Goal: Information Seeking & Learning: Learn about a topic

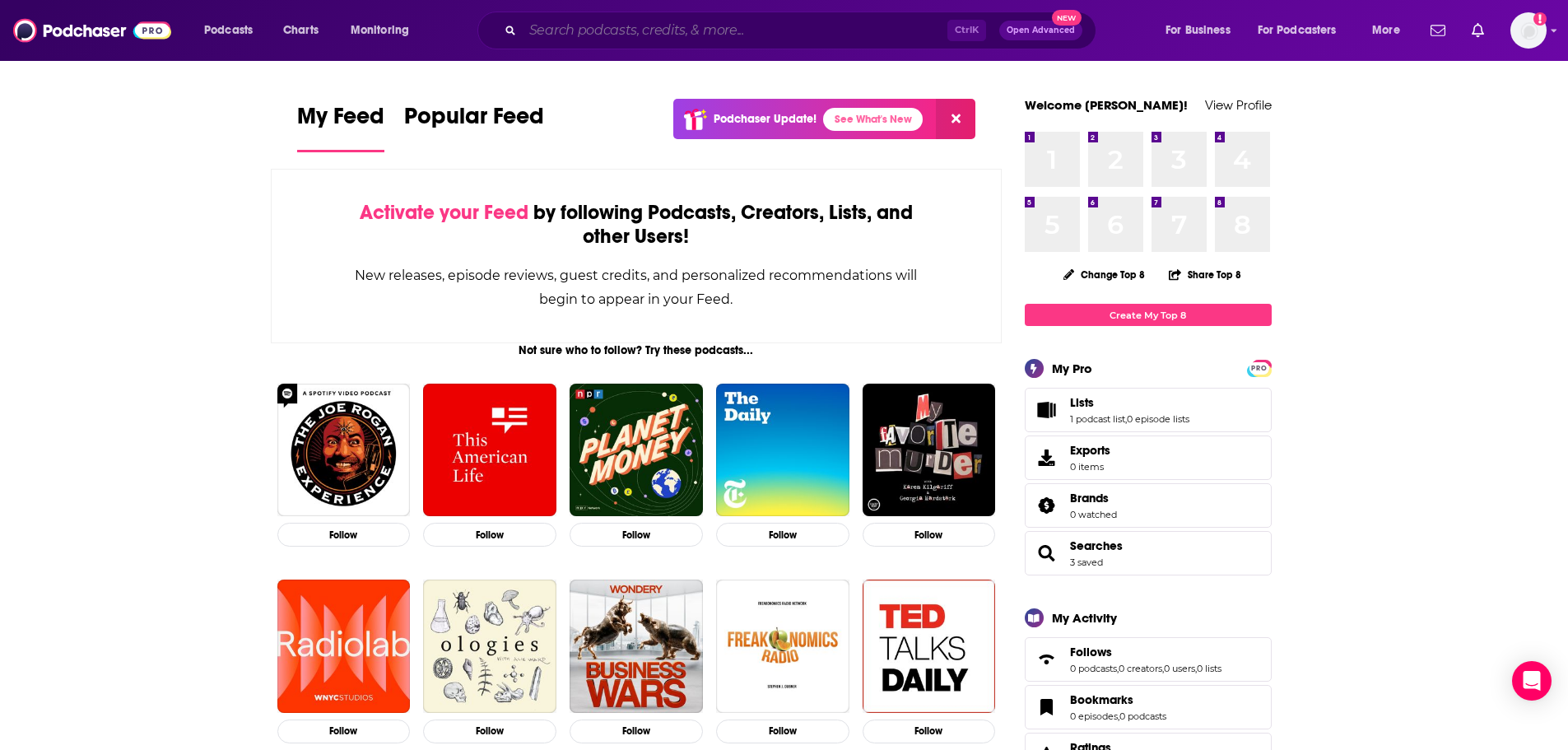
click at [644, 37] on input "Search podcasts, credits, & more..." at bounding box center [735, 30] width 425 height 26
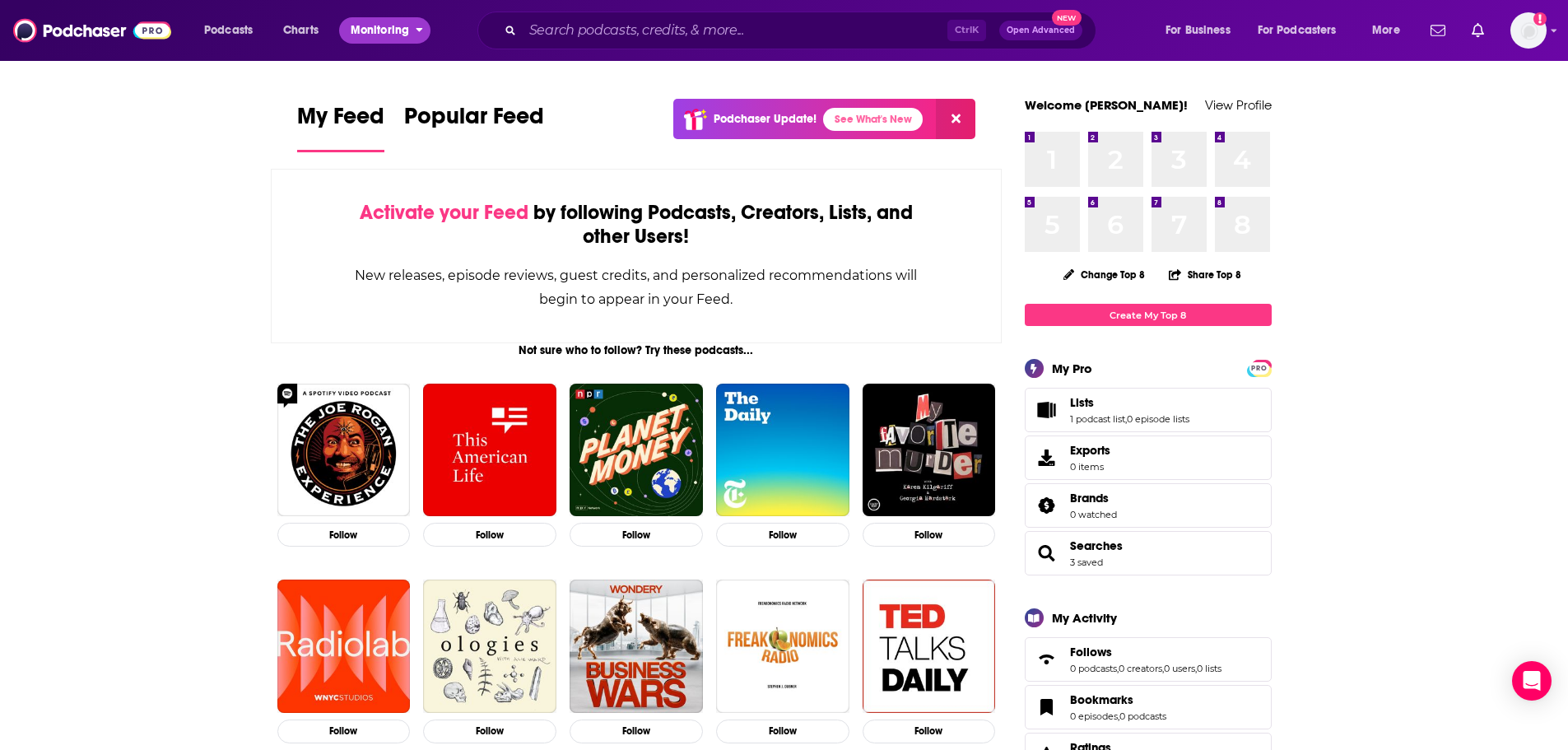
click at [354, 28] on span "Monitoring" at bounding box center [380, 30] width 58 height 23
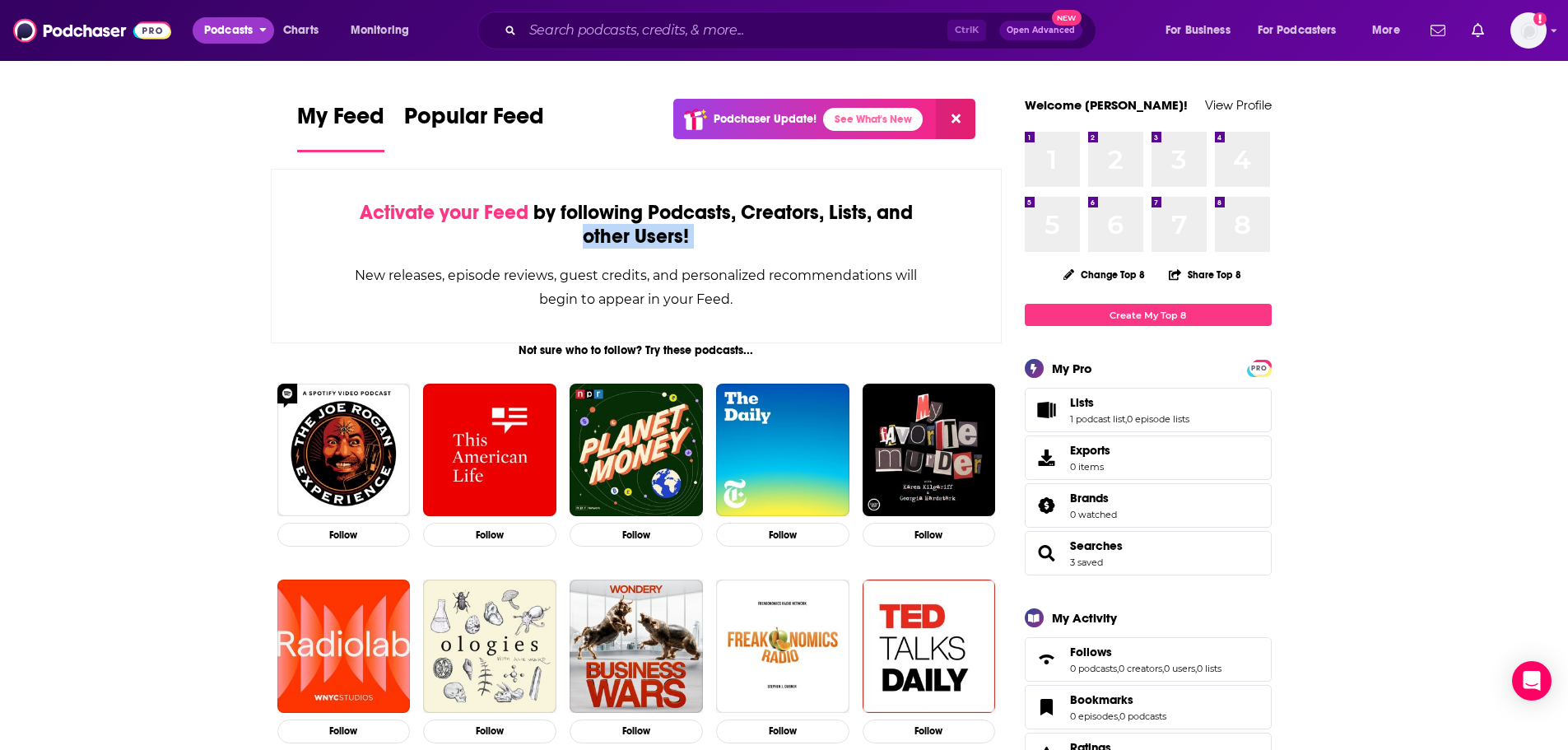
click at [237, 33] on span "Podcasts" at bounding box center [228, 30] width 49 height 23
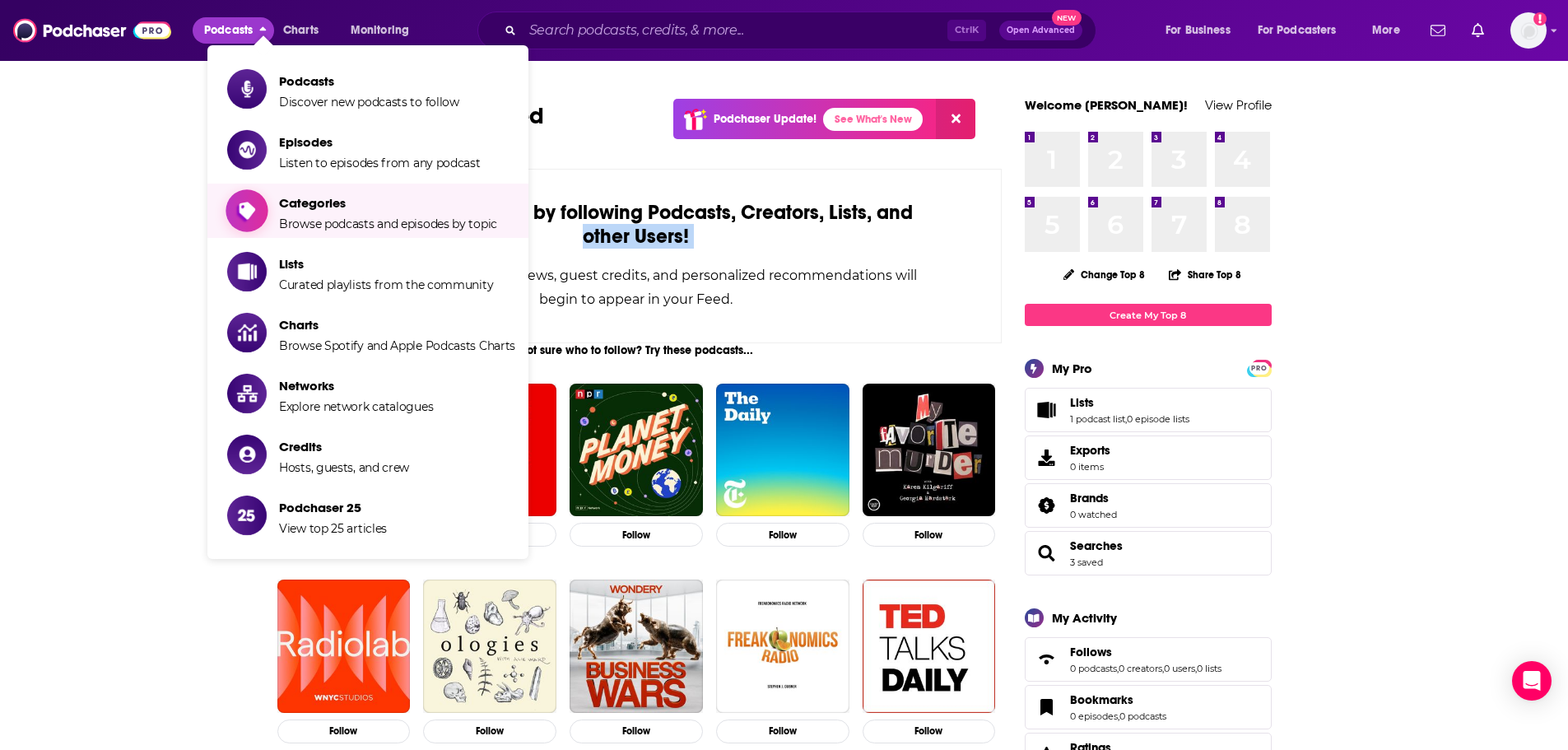
click at [331, 209] on span "Categories" at bounding box center [388, 203] width 218 height 16
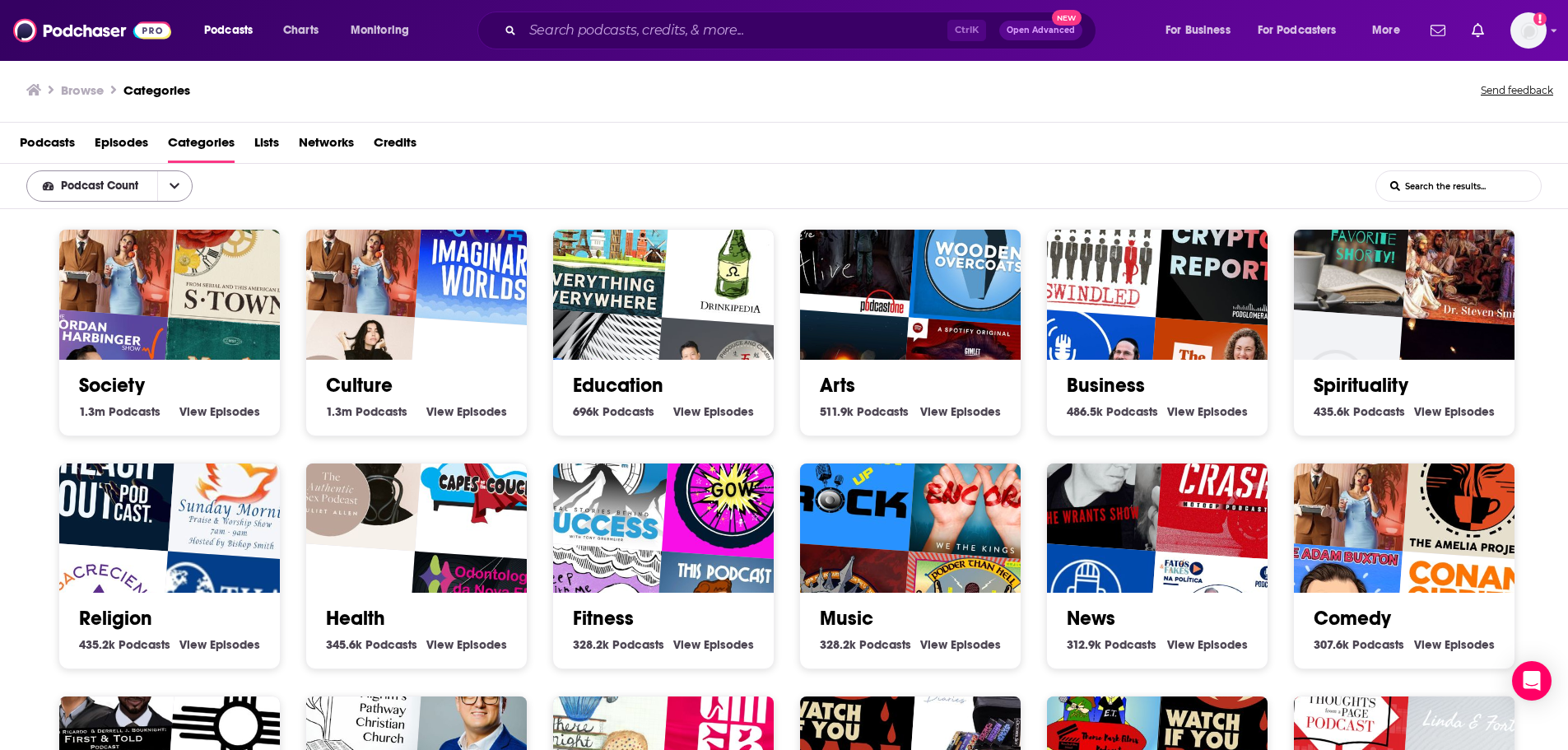
click at [178, 179] on button "open menu" at bounding box center [174, 186] width 35 height 30
click at [262, 148] on span "Lists" at bounding box center [267, 147] width 24 height 34
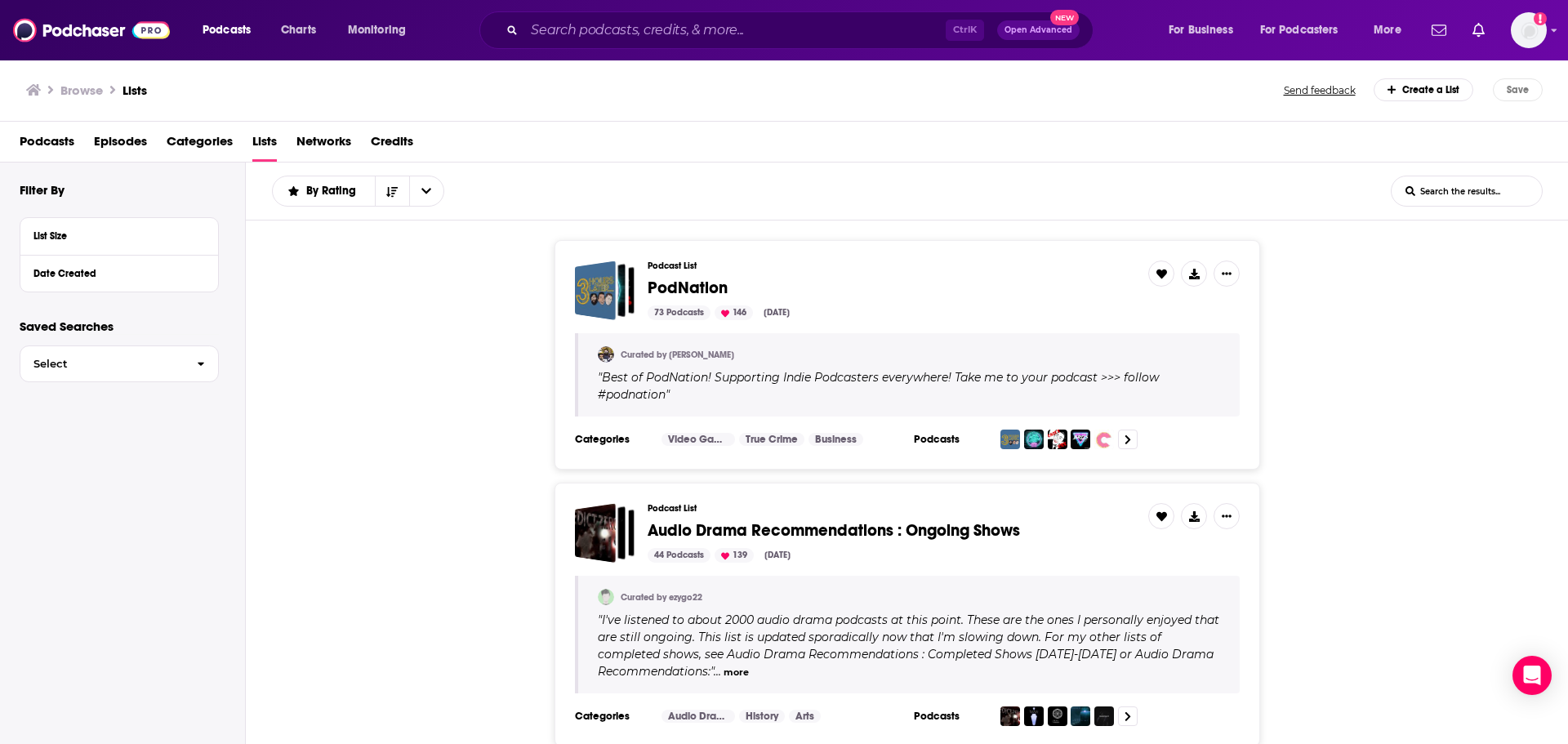
click at [340, 149] on span "Networks" at bounding box center [323, 145] width 55 height 34
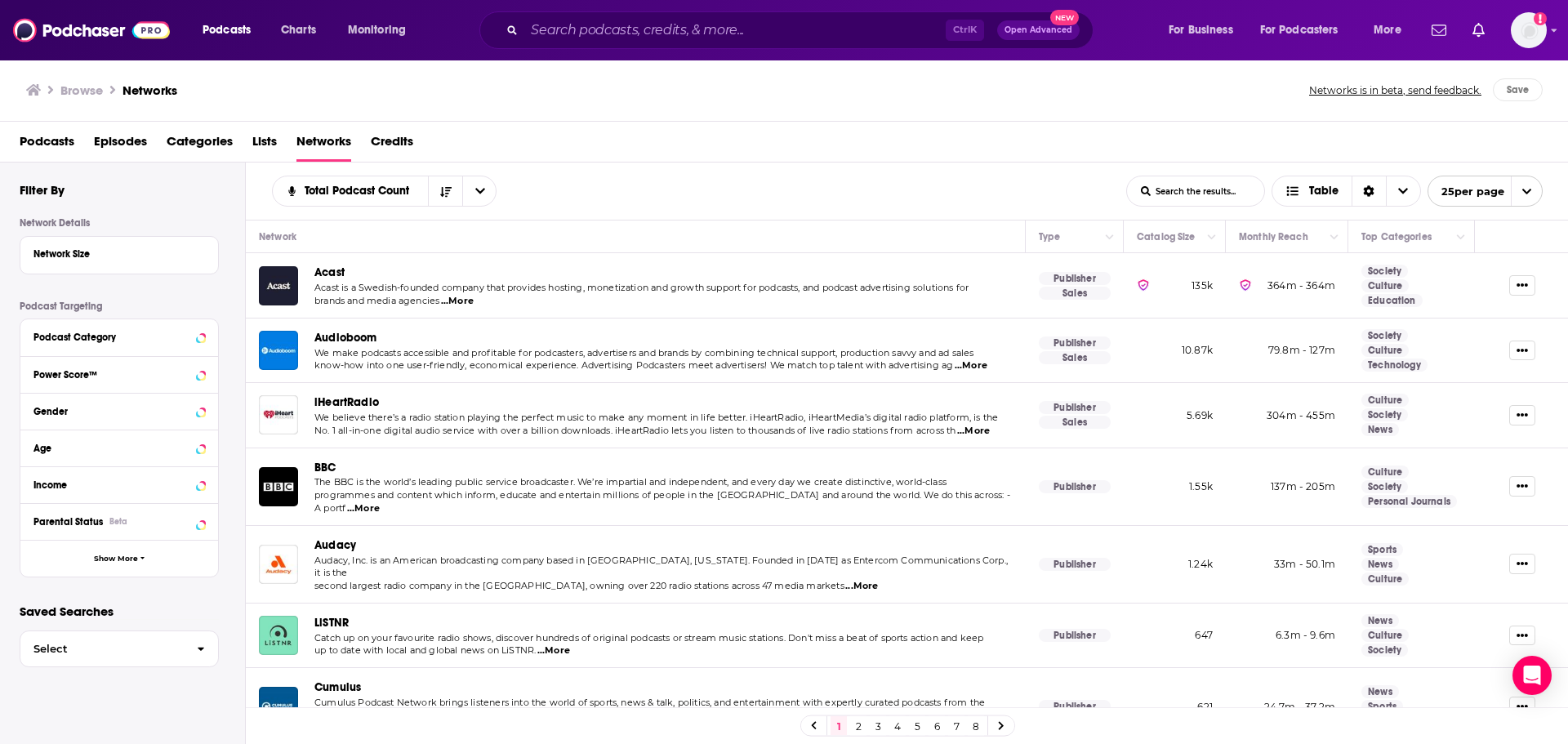
click at [397, 143] on span "Credits" at bounding box center [392, 145] width 43 height 34
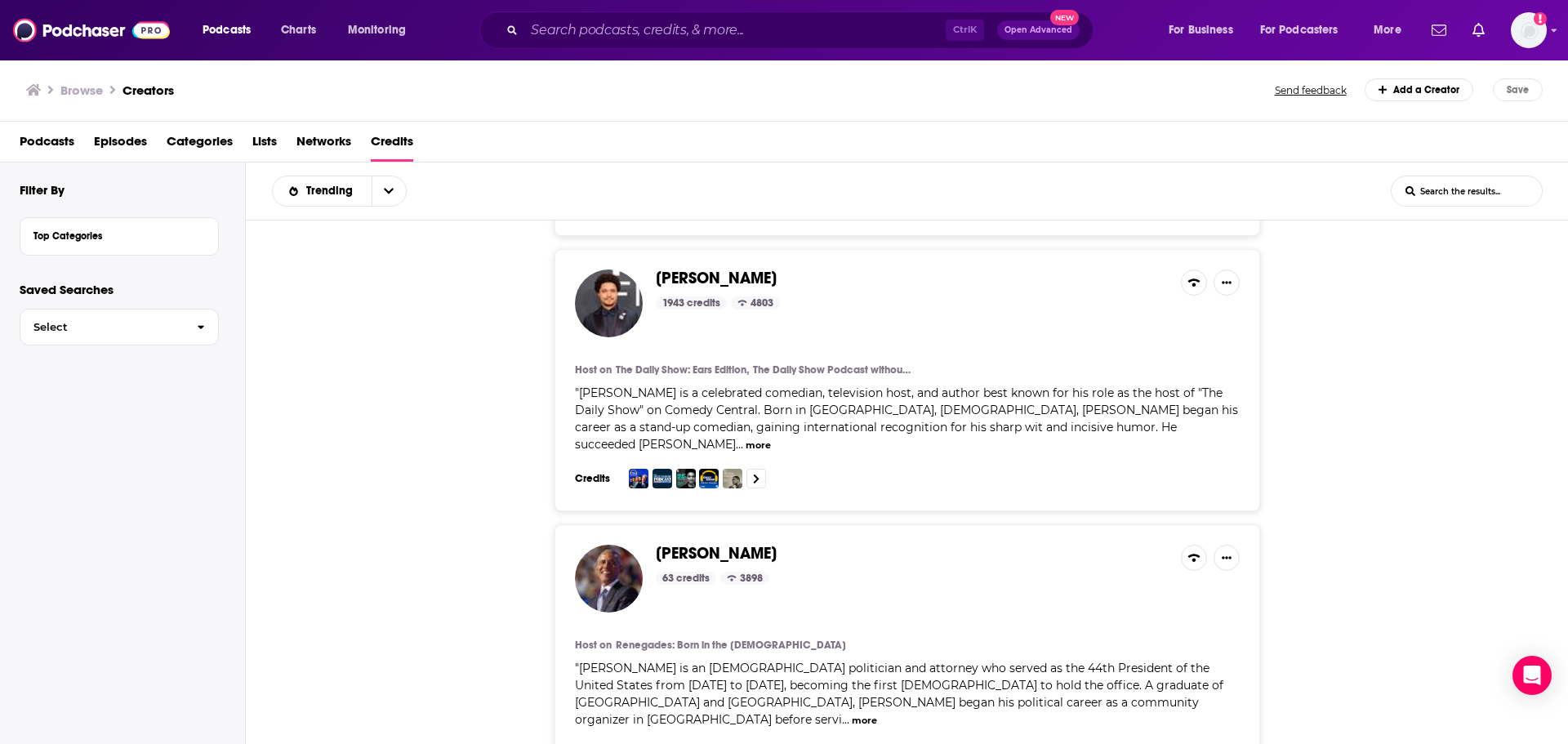
scroll to position [817, 0]
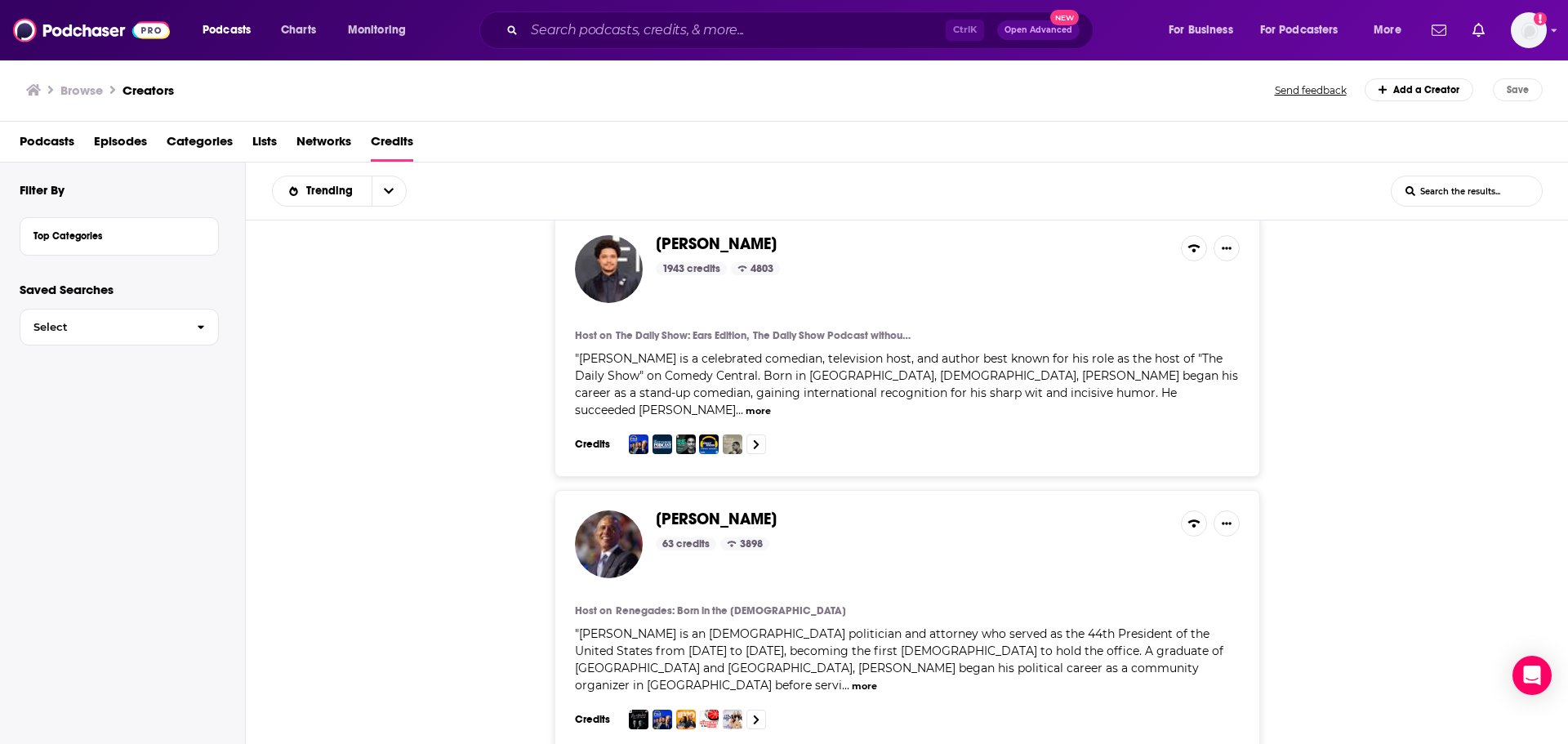
click at [61, 142] on span "Podcasts" at bounding box center [47, 145] width 55 height 34
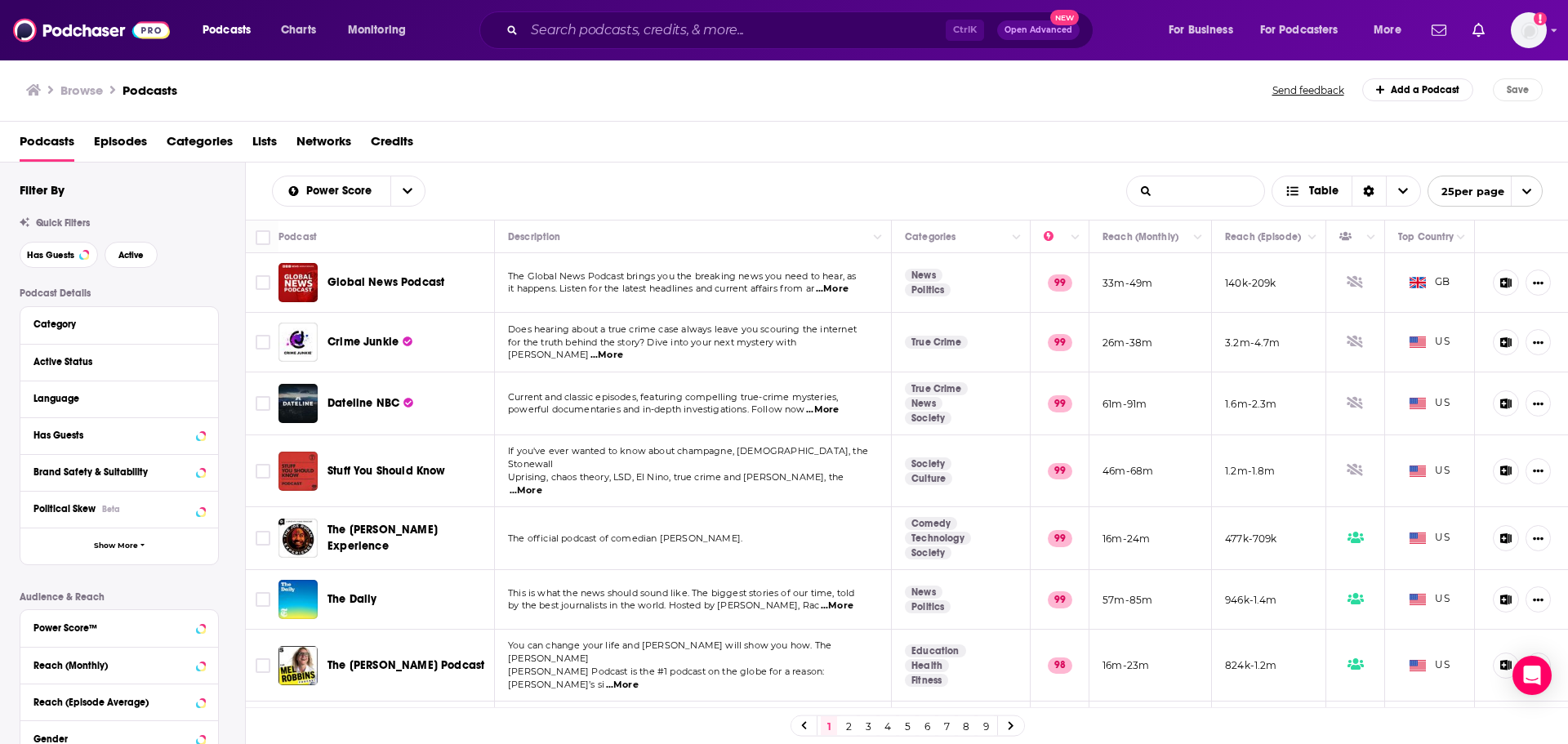
click at [1195, 197] on input "List Search Input" at bounding box center [1195, 191] width 137 height 30
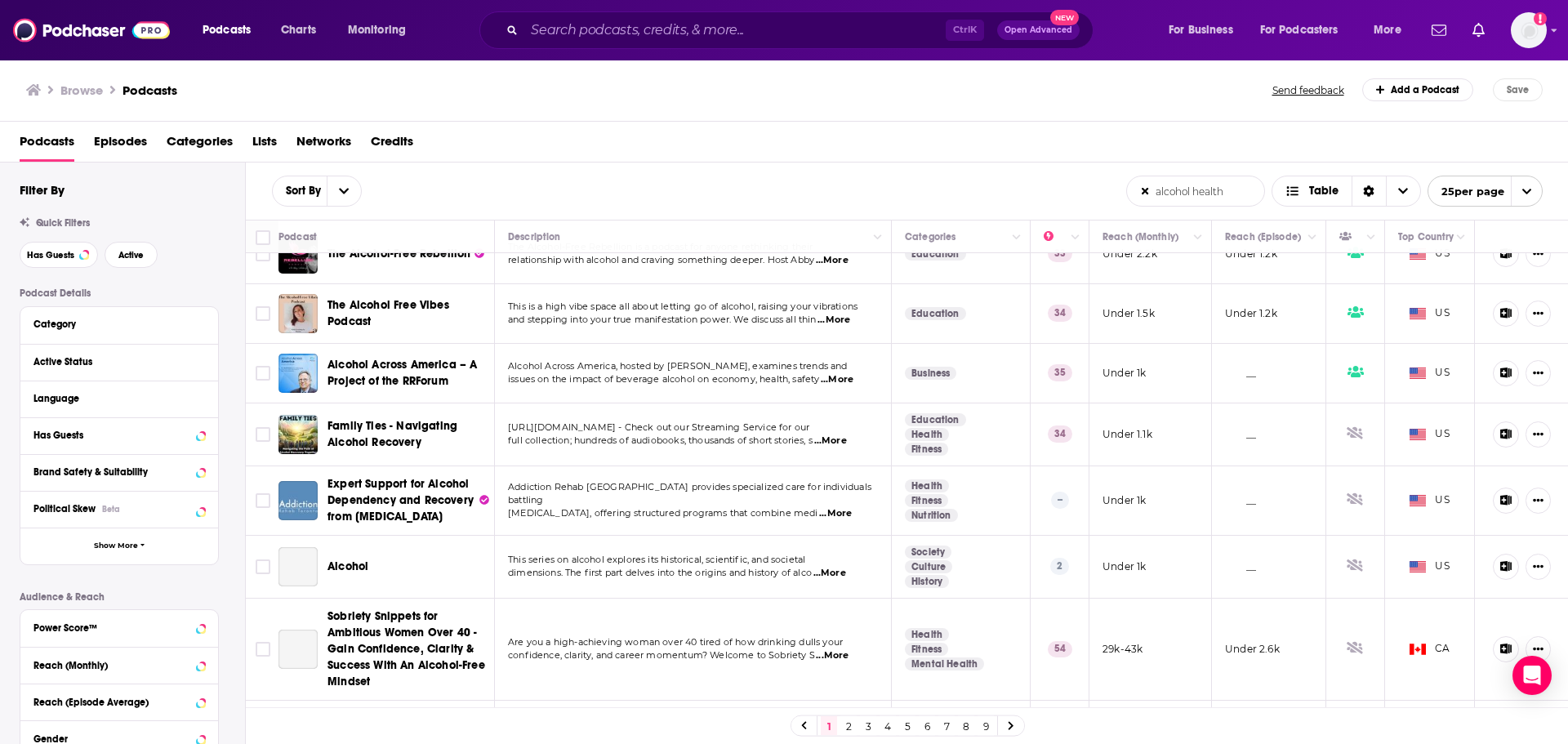
scroll to position [654, 0]
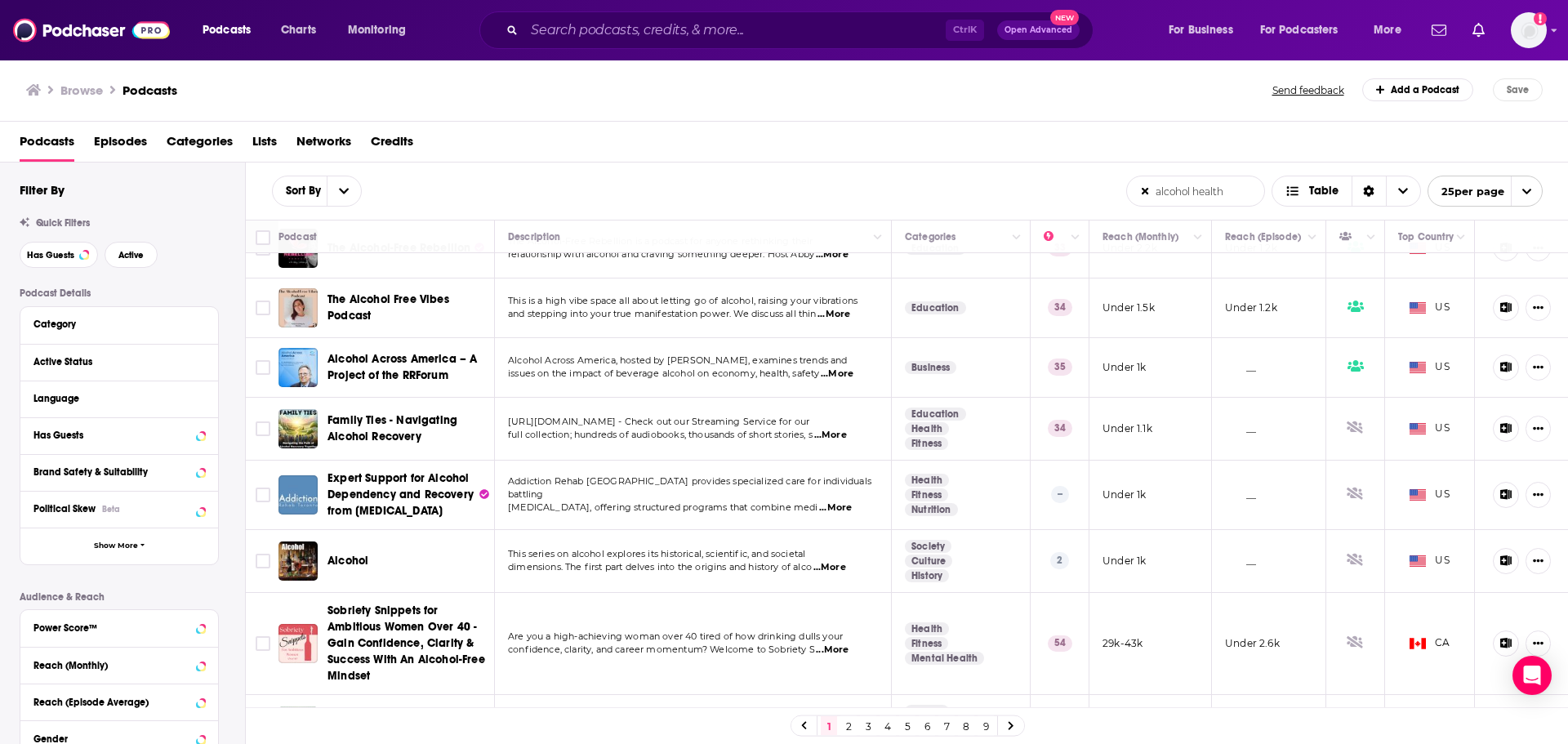
type input "alcohol health"
click at [576, 106] on div "Browse Podcasts Send feedback Add a Podcast Save" at bounding box center [784, 90] width 1569 height 62
